Goal: Information Seeking & Learning: Find specific fact

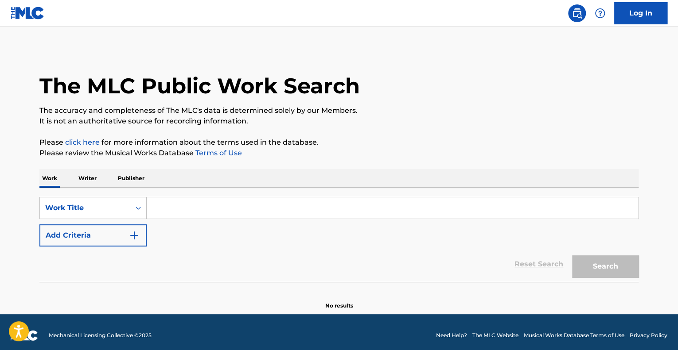
click at [155, 204] on input "Search Form" at bounding box center [392, 208] width 491 height 21
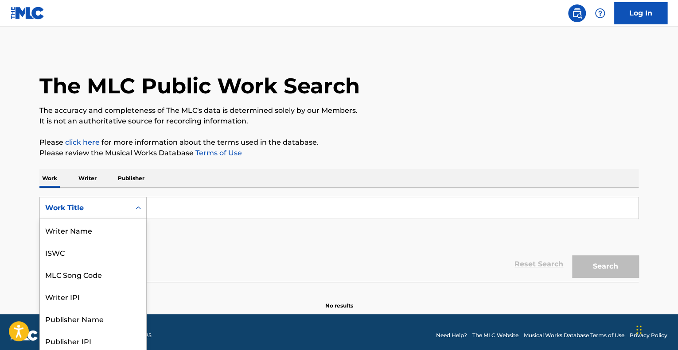
click at [133, 207] on div "Search Form" at bounding box center [138, 208] width 16 height 16
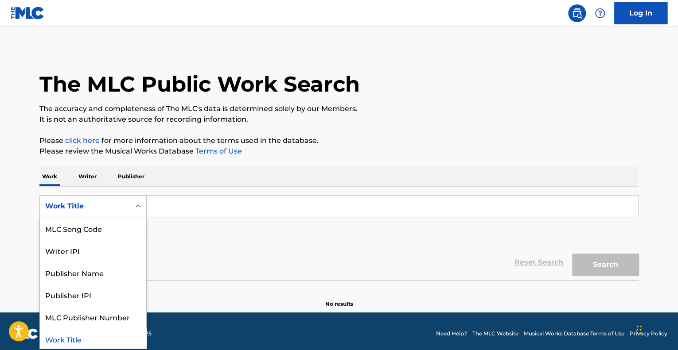
scroll to position [2, 0]
click at [102, 227] on div "MLC Song Code" at bounding box center [93, 228] width 106 height 22
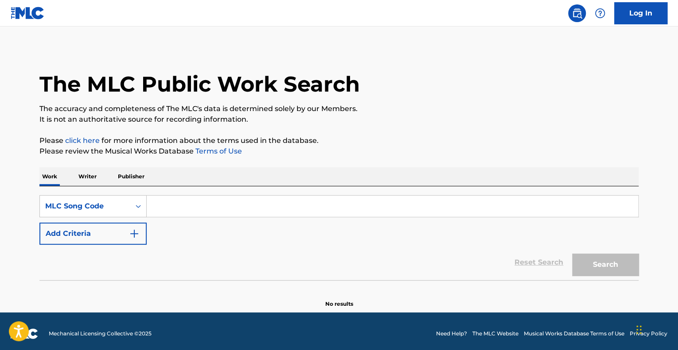
click at [180, 203] on input "Search Form" at bounding box center [392, 206] width 491 height 21
paste input "MLC Song code B2571L"
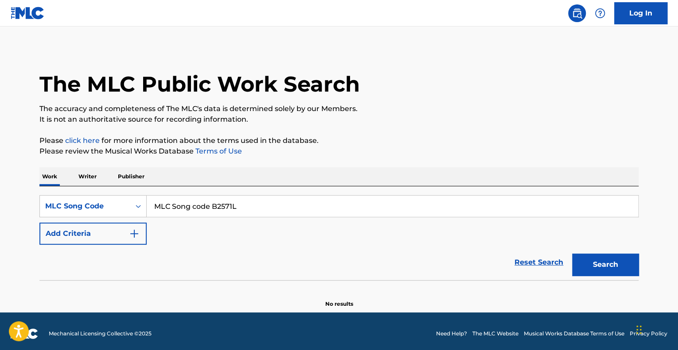
drag, startPoint x: 213, startPoint y: 207, endPoint x: 0, endPoint y: 147, distance: 220.7
click at [0, 151] on main "The MLC Public Work Search The accuracy and completeness of The MLC's data is d…" at bounding box center [339, 169] width 678 height 288
type input "B2571L"
click at [572, 254] on button "Search" at bounding box center [605, 265] width 66 height 22
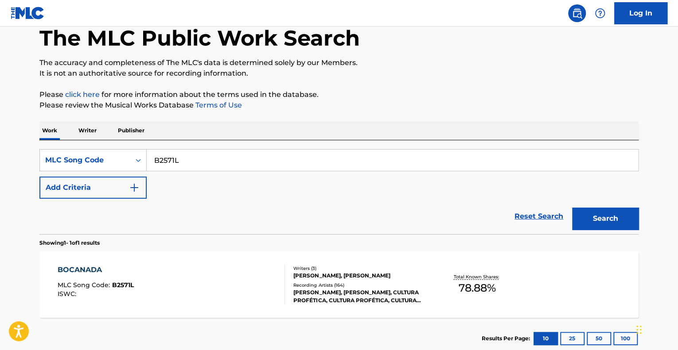
scroll to position [104, 0]
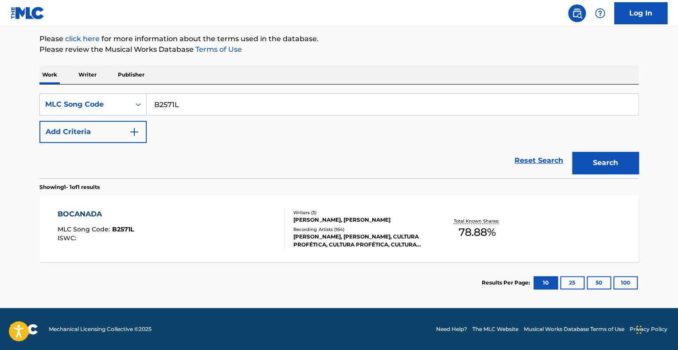
click at [229, 238] on div "BOCANADA MLC Song Code : B2571L ISWC :" at bounding box center [172, 229] width 228 height 40
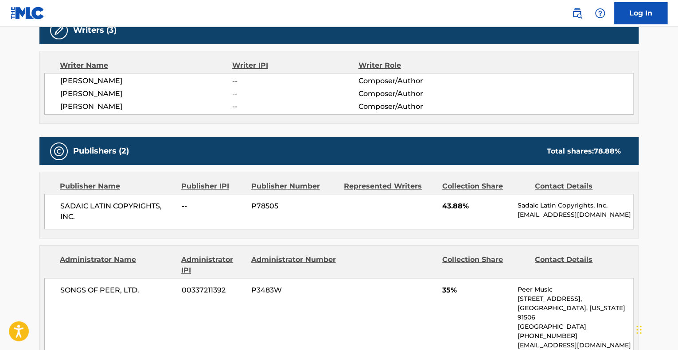
scroll to position [443, 0]
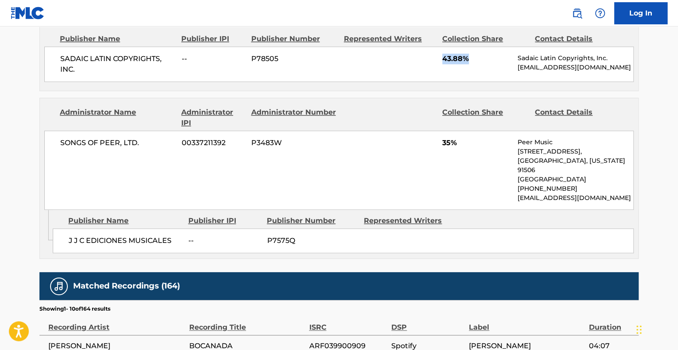
drag, startPoint x: 441, startPoint y: 62, endPoint x: 468, endPoint y: 62, distance: 26.6
click at [468, 62] on div "SADAIC LATIN COPYRIGHTS, INC. -- P78505 43.88% Sadaic Latin Copyrights, Inc. [E…" at bounding box center [338, 64] width 589 height 35
click at [171, 173] on div "SONGS OF PEER, LTD. 00337211392 P3483W 35% Peer Music [STREET_ADDRESS][US_STATE…" at bounding box center [338, 170] width 589 height 79
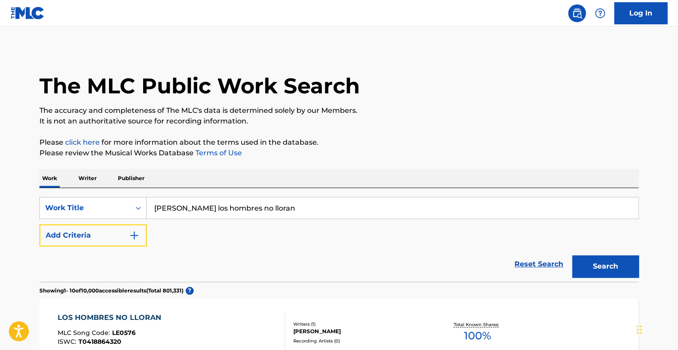
drag, startPoint x: 97, startPoint y: 233, endPoint x: 246, endPoint y: 248, distance: 149.5
click at [246, 248] on form "SearchWithCriteriac73cc8d9-a74d-4246-ac81-08d4408b19cc Work Title miguel los ho…" at bounding box center [338, 239] width 599 height 85
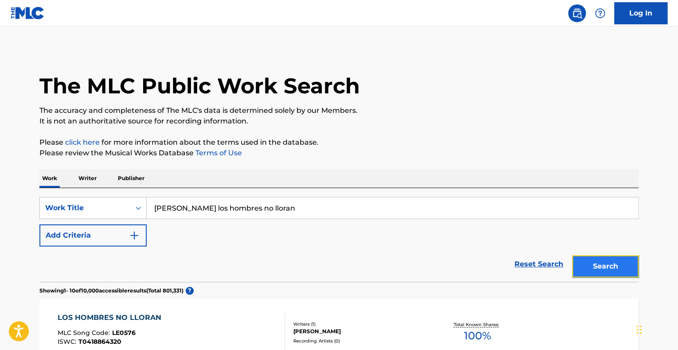
click at [608, 264] on button "Search" at bounding box center [605, 267] width 66 height 22
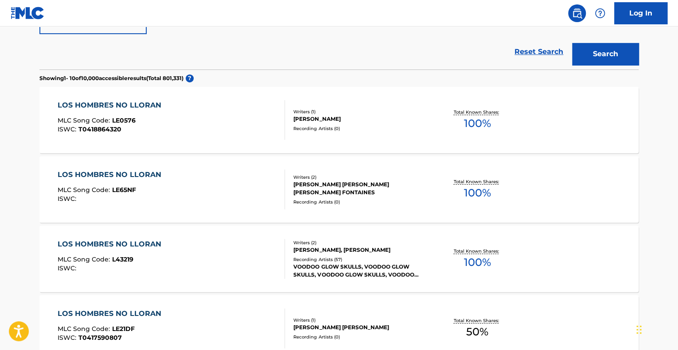
scroll to position [177, 0]
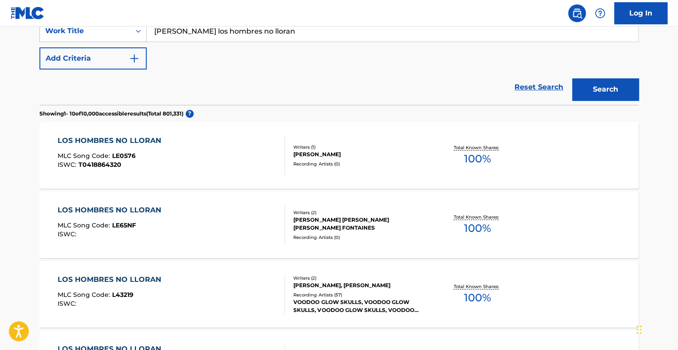
drag, startPoint x: 182, startPoint y: 30, endPoint x: 0, endPoint y: 23, distance: 182.6
click at [0, 27] on main "The MLC Public Work Search The accuracy and completeness of The MLC's data is d…" at bounding box center [339, 356] width 678 height 1015
type input "los hombres no lloran"
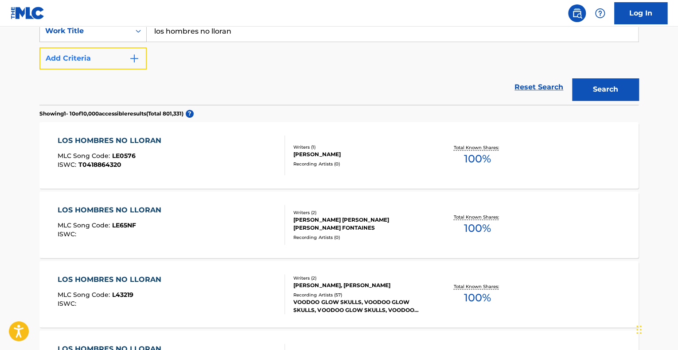
click at [129, 54] on img "Search Form" at bounding box center [134, 58] width 11 height 11
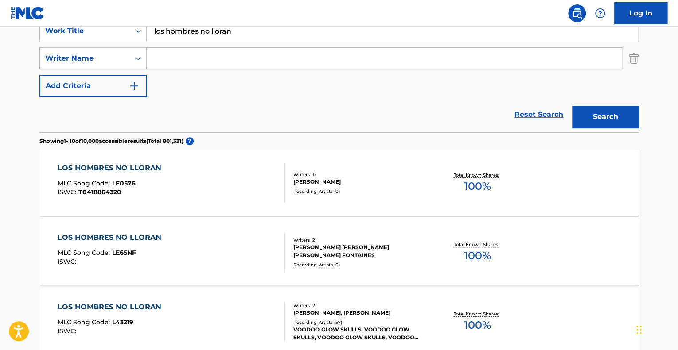
click at [197, 72] on div "SearchWithCriteriac73cc8d9-a74d-4246-ac81-08d4408b19cc Work Title los hombres n…" at bounding box center [338, 58] width 599 height 77
click at [196, 62] on input "Search Form" at bounding box center [384, 58] width 475 height 21
type input "biart"
click at [572, 106] on button "Search" at bounding box center [605, 117] width 66 height 22
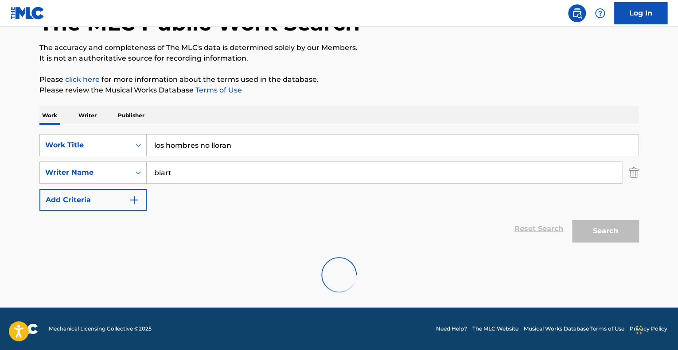
scroll to position [34, 0]
